Goal: Task Accomplishment & Management: Use online tool/utility

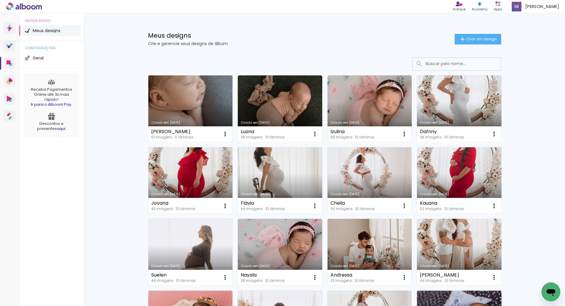
click at [215, 105] on link "Criado em [DATE]" at bounding box center [190, 108] width 84 height 67
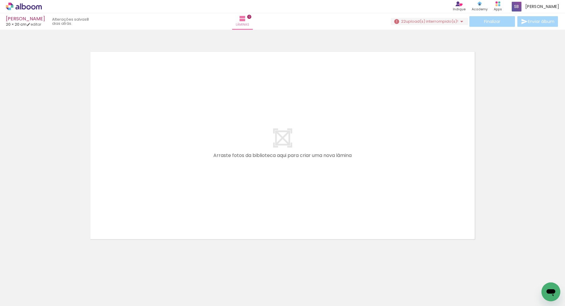
click at [17, 6] on icon at bounding box center [17, 7] width 4 height 4
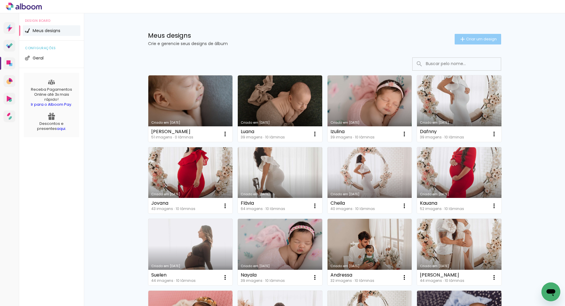
click at [489, 39] on span "Criar um design" at bounding box center [481, 39] width 31 height 4
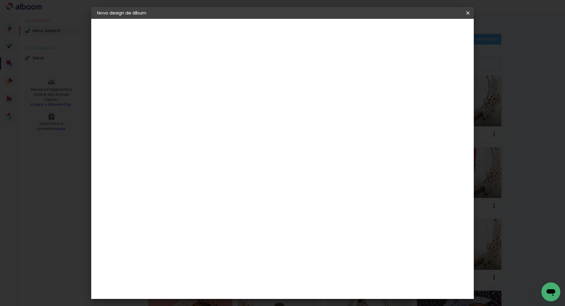
click at [193, 81] on input at bounding box center [193, 78] width 0 height 9
type input "[PERSON_NAME]"
type paper-input "[PERSON_NAME]"
click at [0, 0] on slot "Avançar" at bounding box center [0, 0] width 0 height 0
click at [304, 89] on paper-item "Tamanho Livre" at bounding box center [275, 89] width 57 height 13
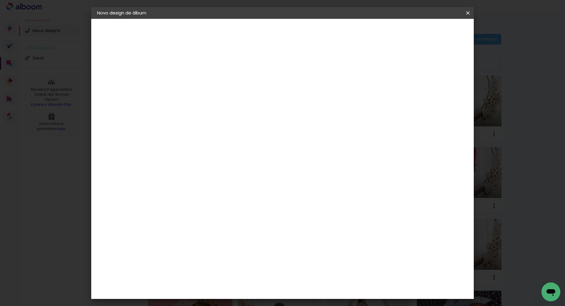
click at [304, 26] on paper-button "Avançar" at bounding box center [289, 31] width 29 height 10
click at [178, 169] on input "30" at bounding box center [174, 167] width 15 height 9
type input "20"
type paper-input "20"
click at [319, 206] on input "60" at bounding box center [315, 207] width 15 height 9
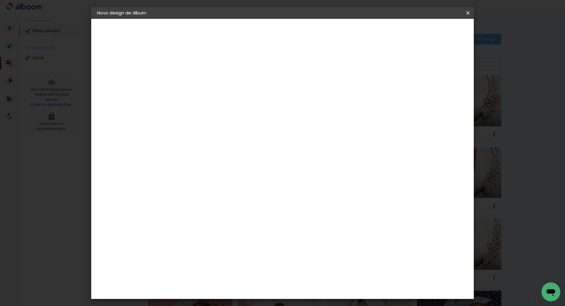
type input "40"
type paper-input "40"
click at [431, 31] on span "Iniciar design" at bounding box center [417, 31] width 27 height 4
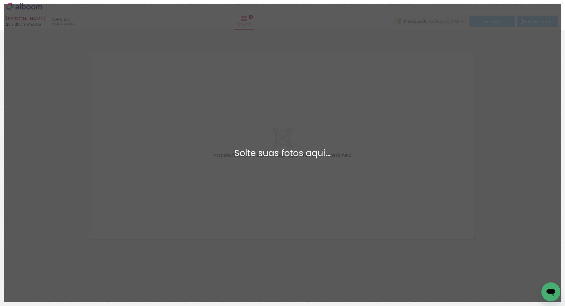
click at [468, 134] on div "Adicionar Fotos Solte suas fotos aqui..." at bounding box center [282, 153] width 557 height 298
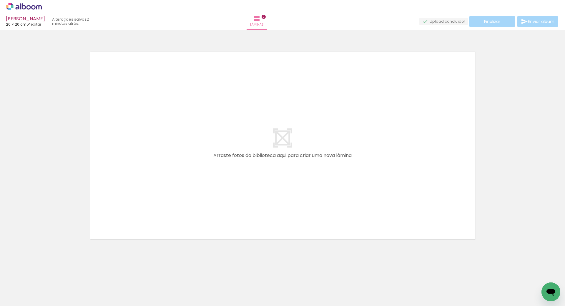
click at [20, 6] on icon at bounding box center [24, 7] width 36 height 8
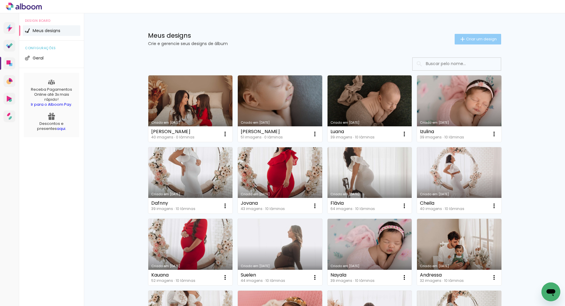
click at [469, 40] on span "Criar um design" at bounding box center [481, 39] width 31 height 4
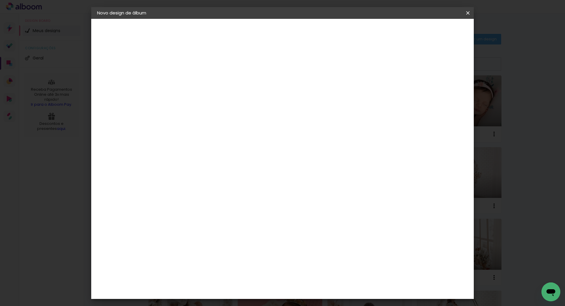
click at [193, 82] on input at bounding box center [193, 78] width 0 height 9
type input "[PERSON_NAME]"
type paper-input "[PERSON_NAME]"
click at [0, 0] on slot "Avançar" at bounding box center [0, 0] width 0 height 0
click at [0, 0] on slot "Tamanho Livre" at bounding box center [0, 0] width 0 height 0
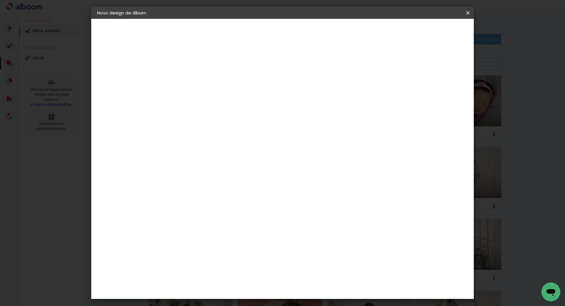
click at [0, 0] on slot "Avançar" at bounding box center [0, 0] width 0 height 0
click at [179, 167] on input "30" at bounding box center [174, 167] width 15 height 9
type input "20"
type paper-input "20"
click at [319, 208] on input "60" at bounding box center [315, 207] width 15 height 9
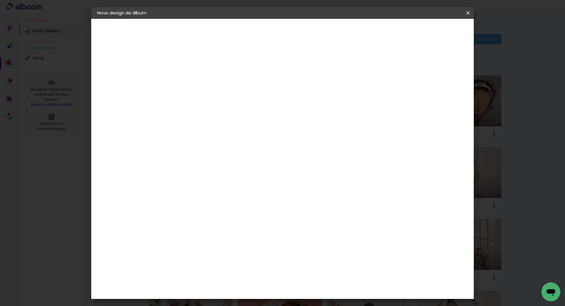
type input "40"
type paper-input "40"
click at [431, 32] on span "Iniciar design" at bounding box center [417, 31] width 27 height 4
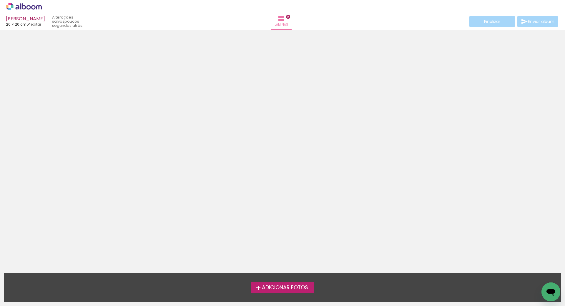
click at [436, 7] on div "› Editor de álbum" at bounding box center [282, 6] width 565 height 13
